Goal: Transaction & Acquisition: Purchase product/service

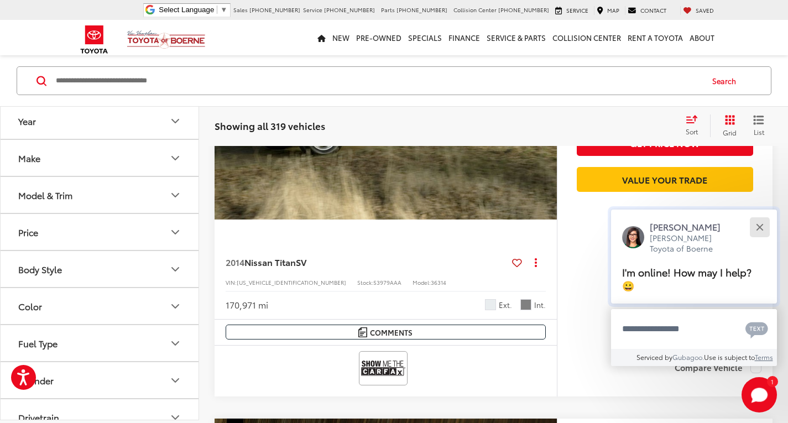
scroll to position [1177, 0]
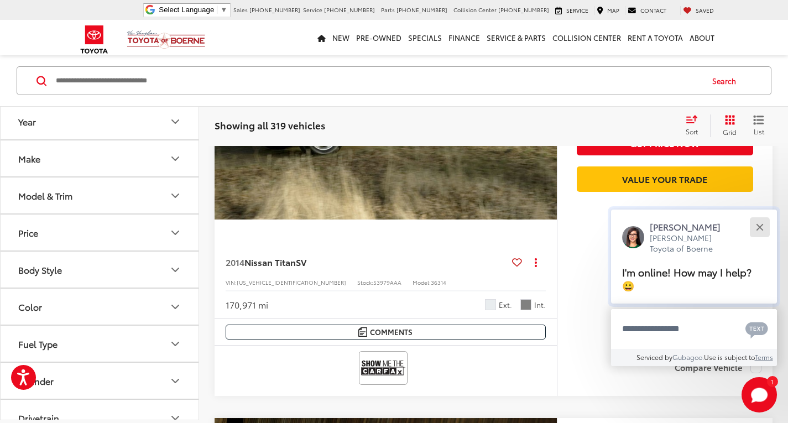
click at [762, 231] on button "Close" at bounding box center [760, 227] width 24 height 24
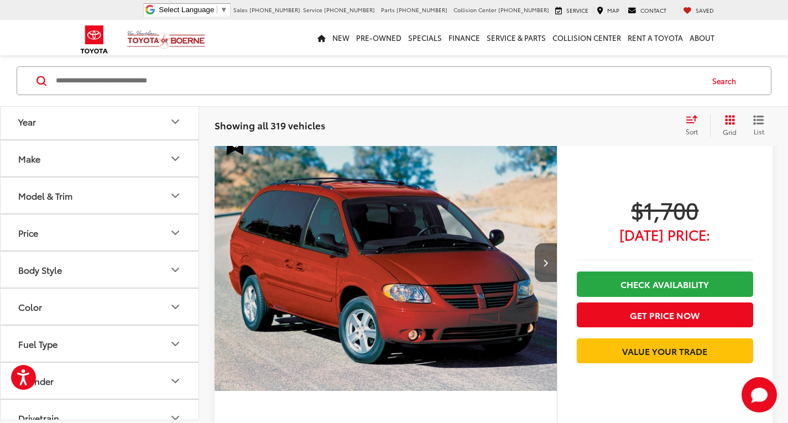
scroll to position [0, 0]
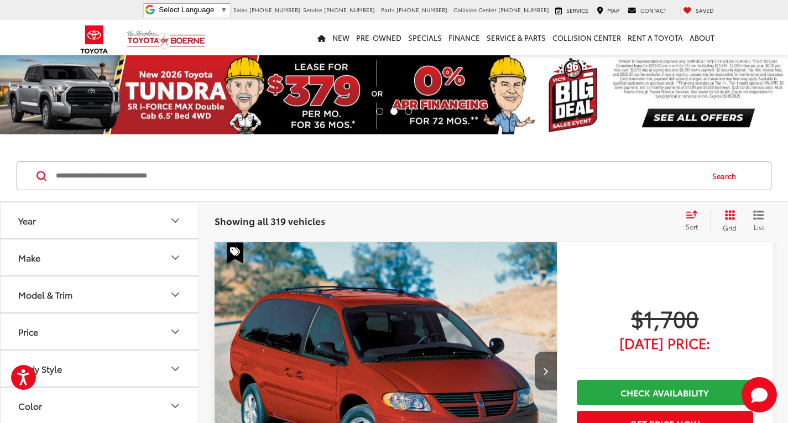
click at [280, 175] on input "Search by Make, Model, or Keyword" at bounding box center [378, 176] width 647 height 27
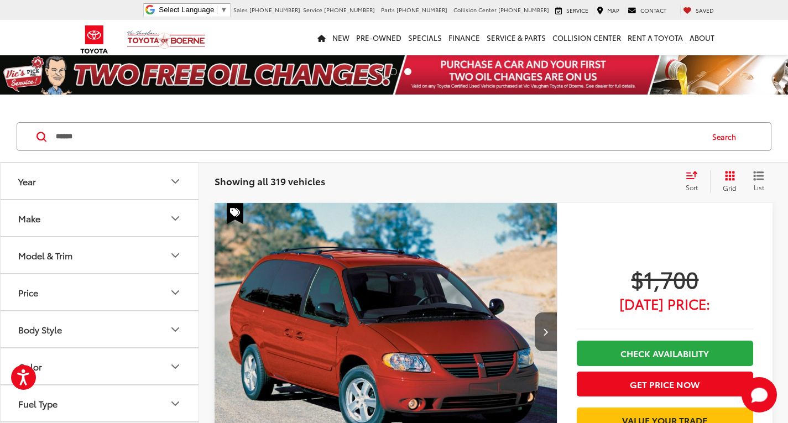
type input "******"
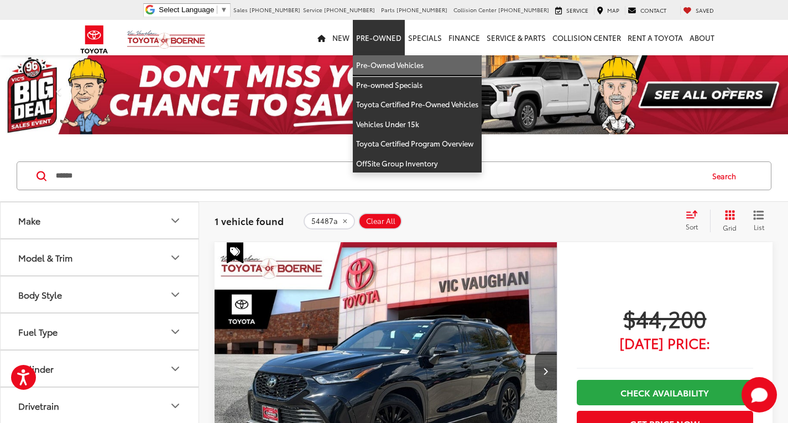
drag, startPoint x: 382, startPoint y: 63, endPoint x: 559, endPoint y: 329, distance: 318.7
click at [382, 63] on link "Pre-Owned Vehicles" at bounding box center [417, 65] width 129 height 20
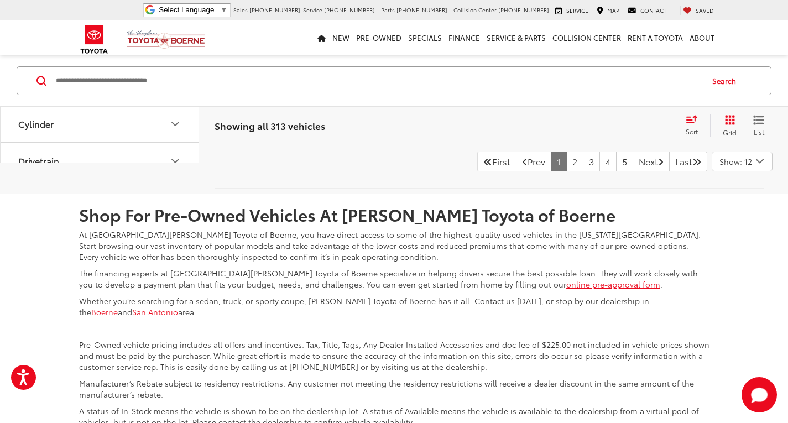
scroll to position [5666, 0]
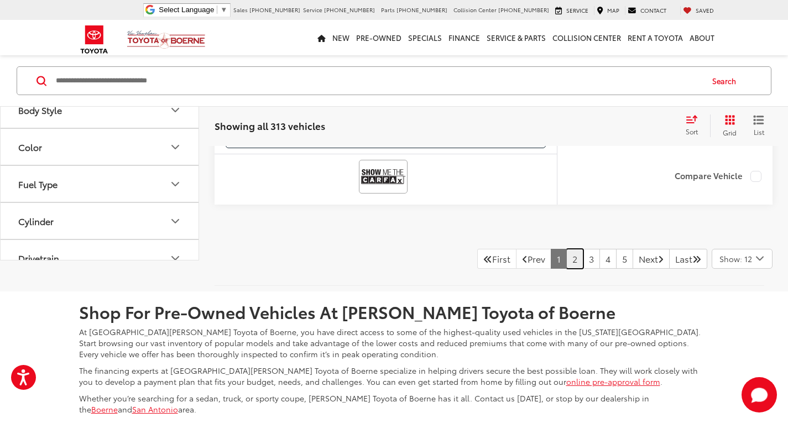
click at [566, 269] on link "2" at bounding box center [574, 259] width 17 height 20
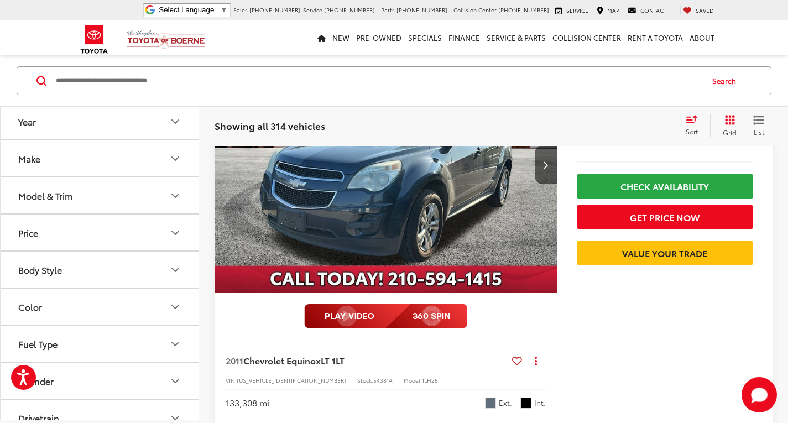
scroll to position [151, 0]
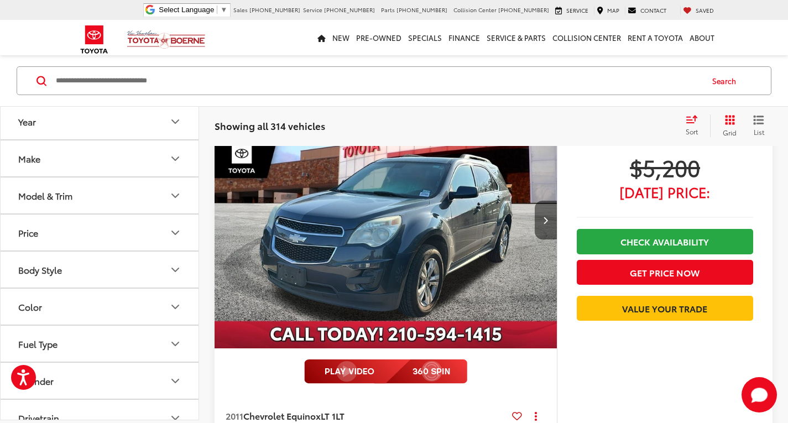
click at [540, 227] on button "Next image" at bounding box center [546, 220] width 22 height 39
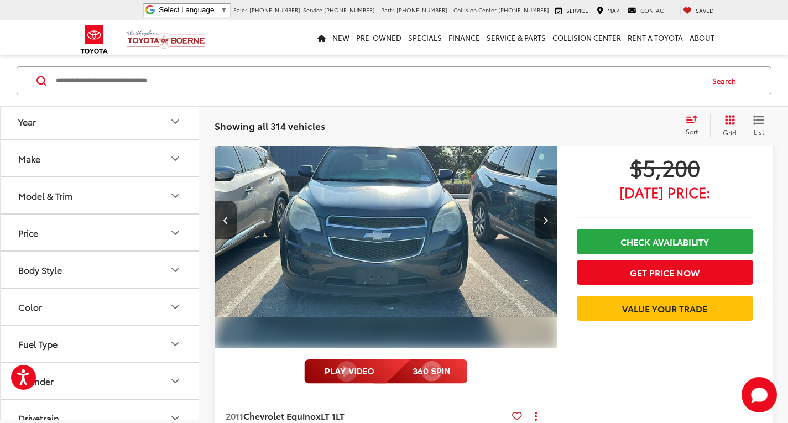
click at [545, 226] on button "Next image" at bounding box center [546, 220] width 22 height 39
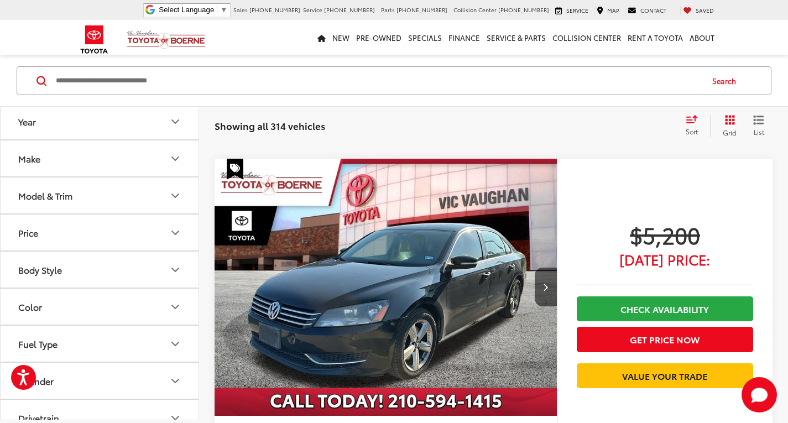
scroll to position [1368, 0]
